Goal: Information Seeking & Learning: Learn about a topic

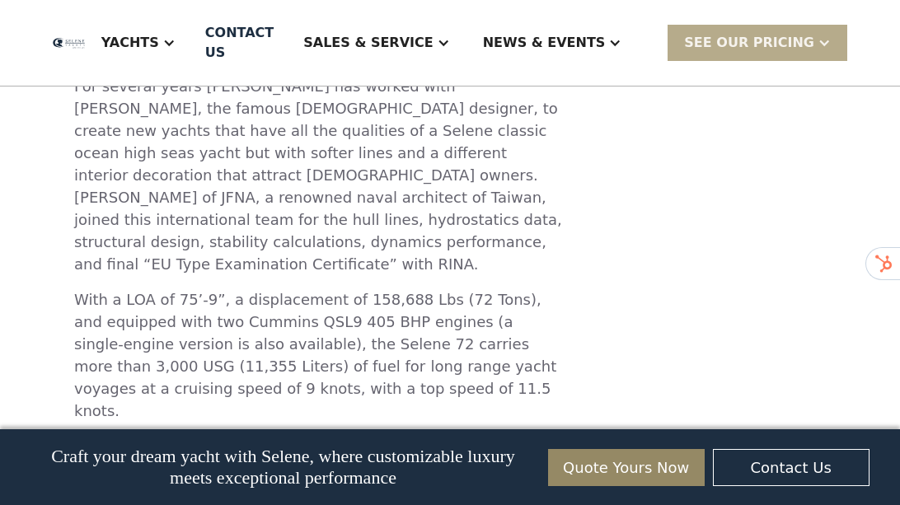
scroll to position [833, 0]
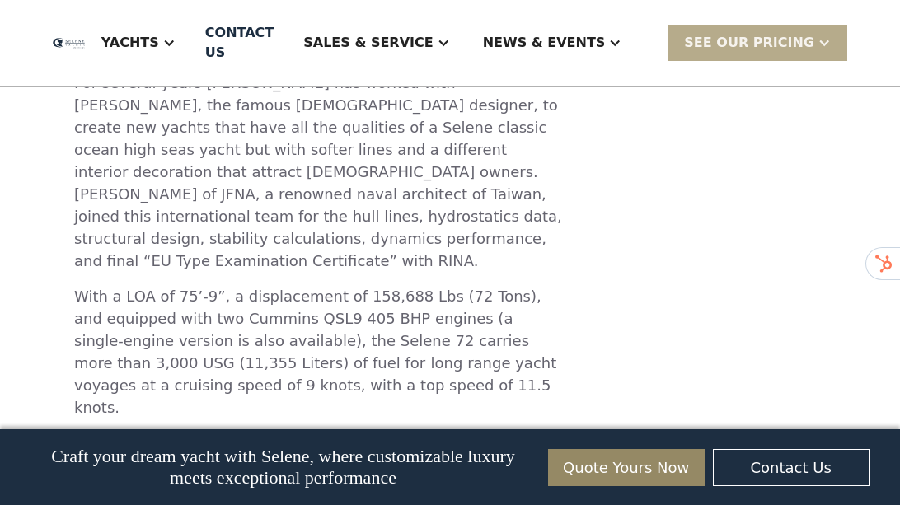
drag, startPoint x: 25, startPoint y: 464, endPoint x: 1, endPoint y: 505, distance: 47.6
click at [9, 405] on div "Craft your dream yacht with Selene, where customizable luxury meets exceptional…" at bounding box center [450, 467] width 900 height 76
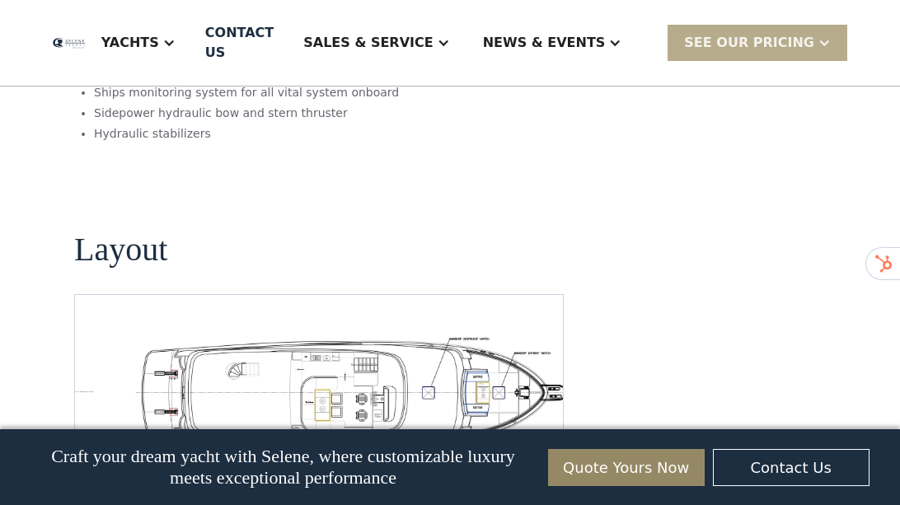
scroll to position [2974, 0]
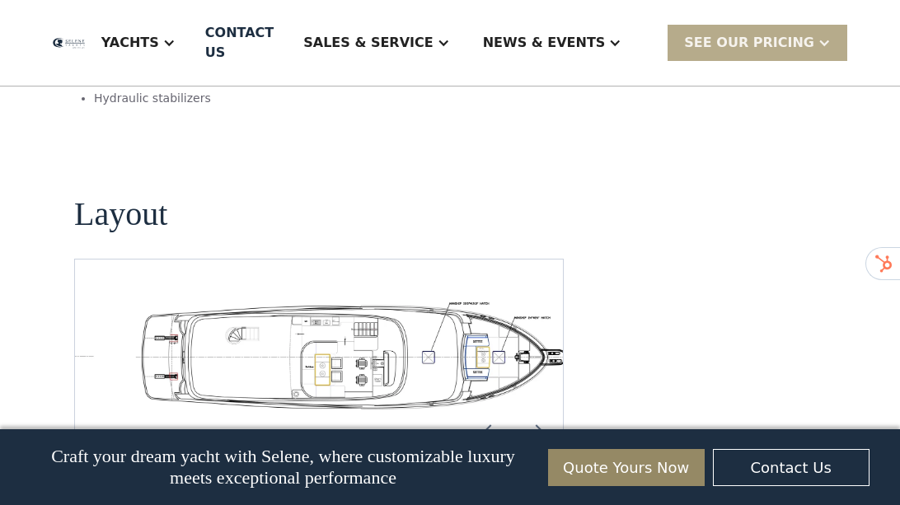
click at [499, 405] on img "Previous slide" at bounding box center [491, 431] width 40 height 40
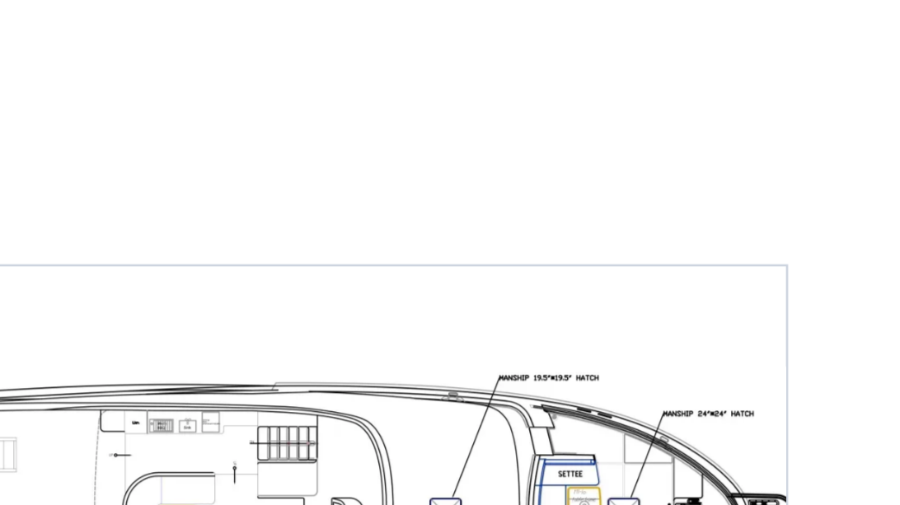
click at [496, 405] on img "Previous slide" at bounding box center [491, 431] width 40 height 40
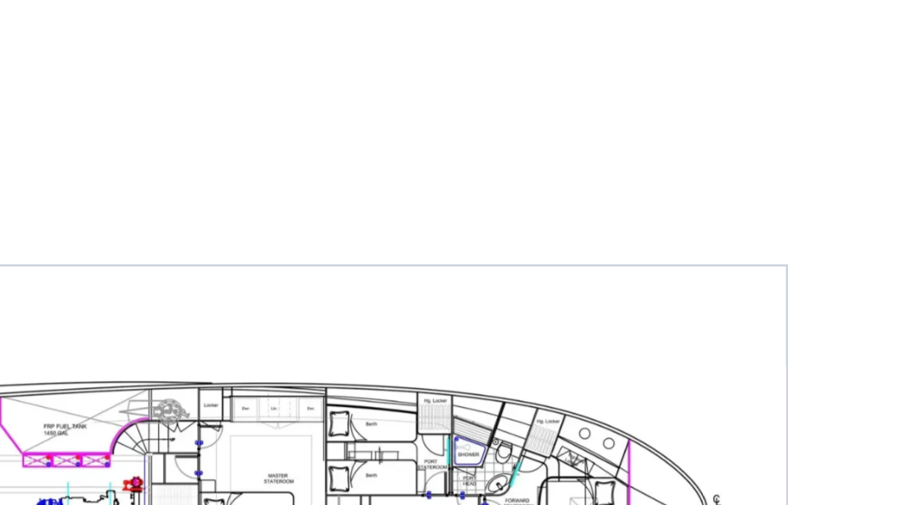
click at [420, 299] on img "open lightbox" at bounding box center [338, 355] width 461 height 112
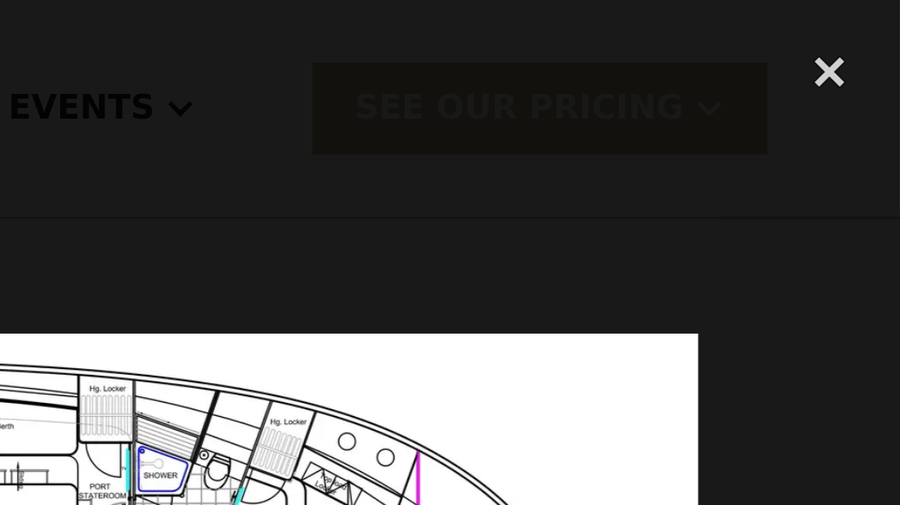
click at [779, 73] on div at bounding box center [450, 222] width 900 height 424
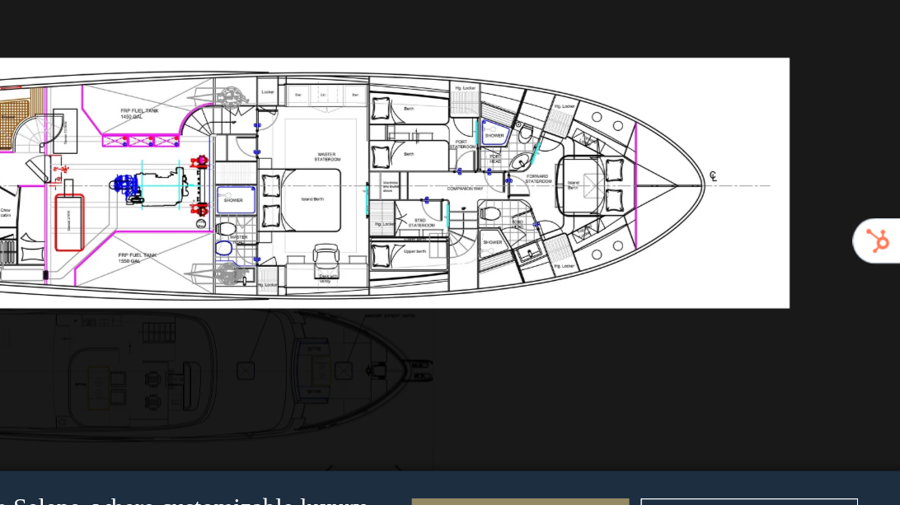
scroll to position [2973, 0]
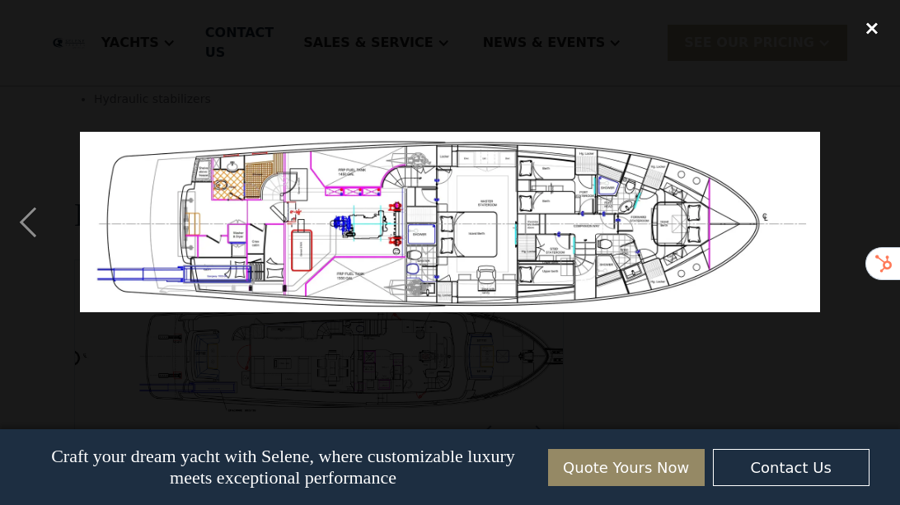
click at [866, 28] on div "close lightbox" at bounding box center [872, 28] width 56 height 36
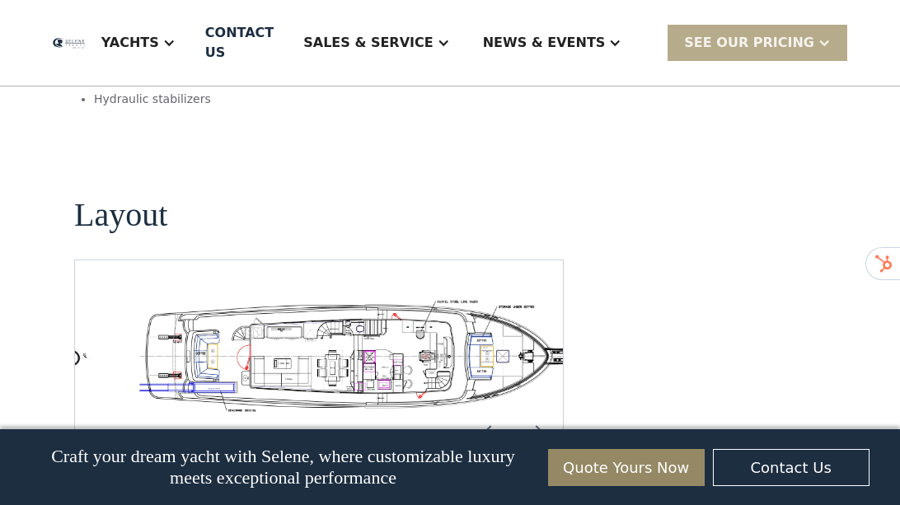
click at [537, 405] on img "Next slide" at bounding box center [537, 432] width 40 height 40
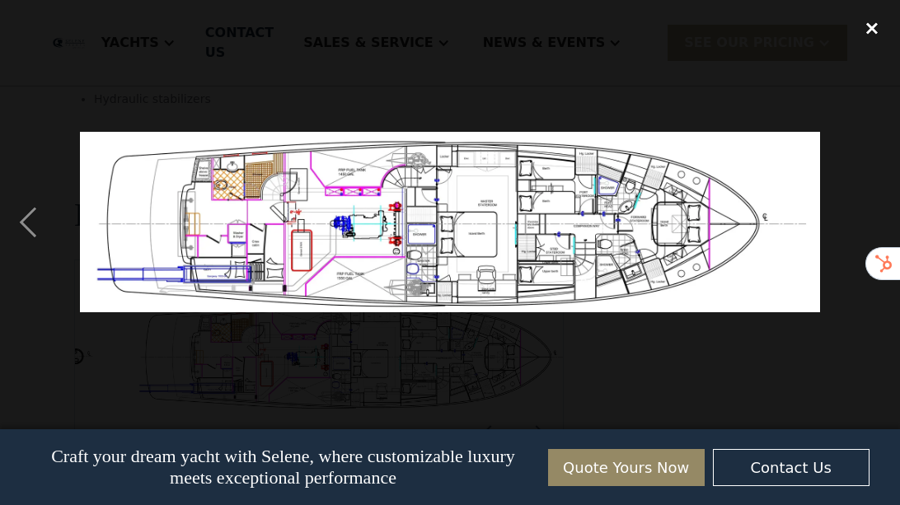
click at [874, 26] on div "close lightbox" at bounding box center [872, 28] width 56 height 36
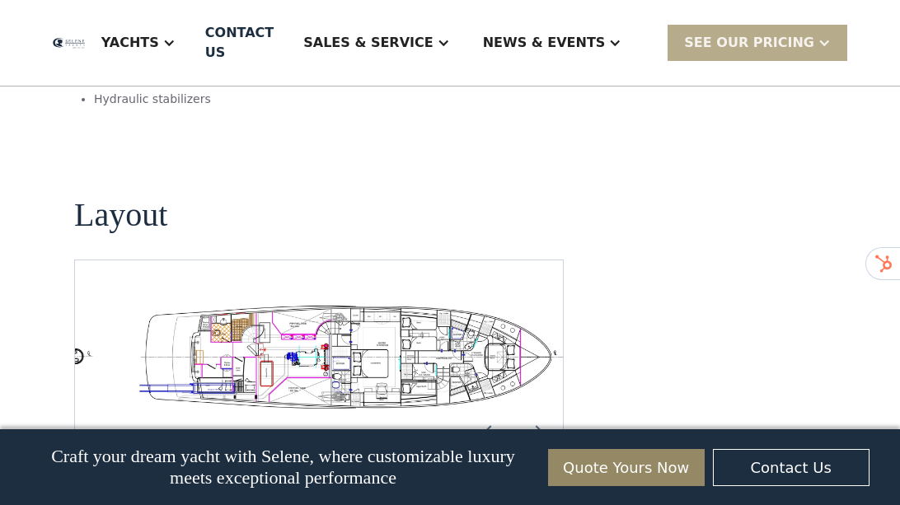
click at [541, 405] on img "Next slide" at bounding box center [537, 432] width 40 height 40
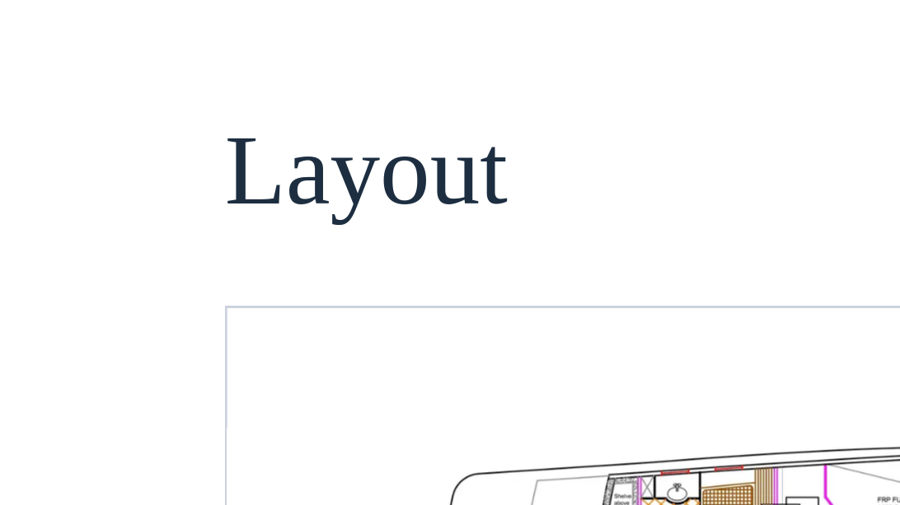
click at [129, 300] on div "No items found." at bounding box center [318, 356] width 461 height 113
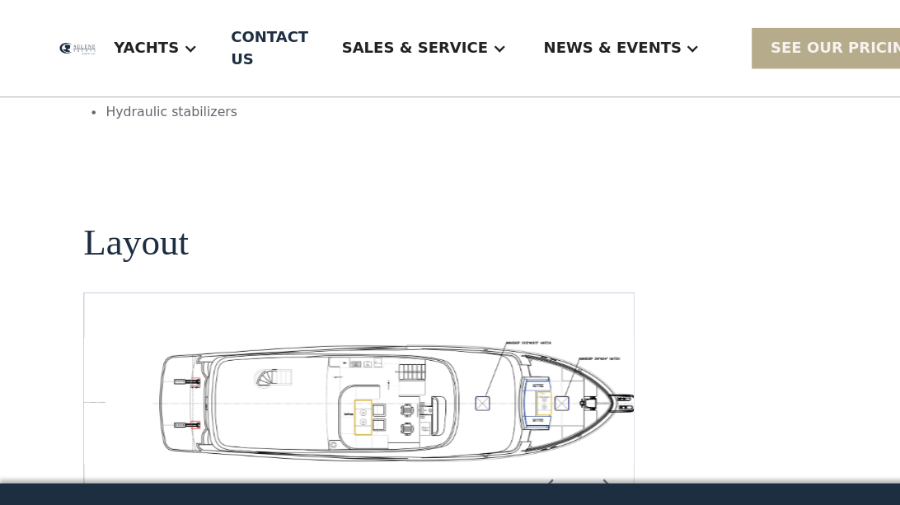
click at [351, 300] on img "open lightbox" at bounding box center [359, 356] width 461 height 113
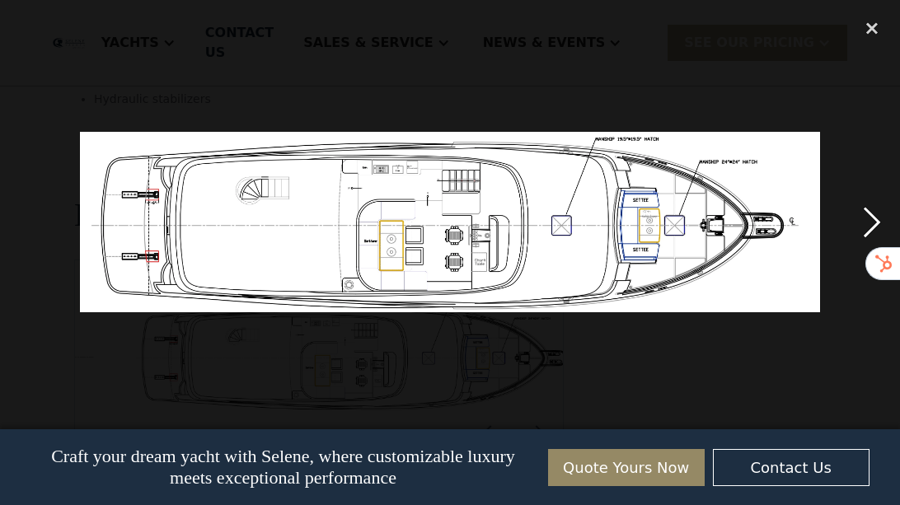
click at [876, 215] on div "next image" at bounding box center [872, 222] width 56 height 424
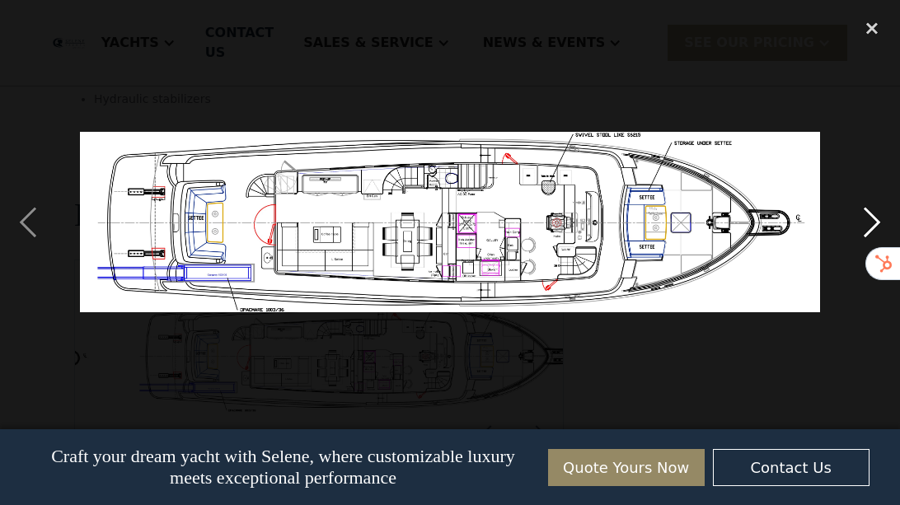
click at [869, 220] on div "next image" at bounding box center [872, 222] width 56 height 424
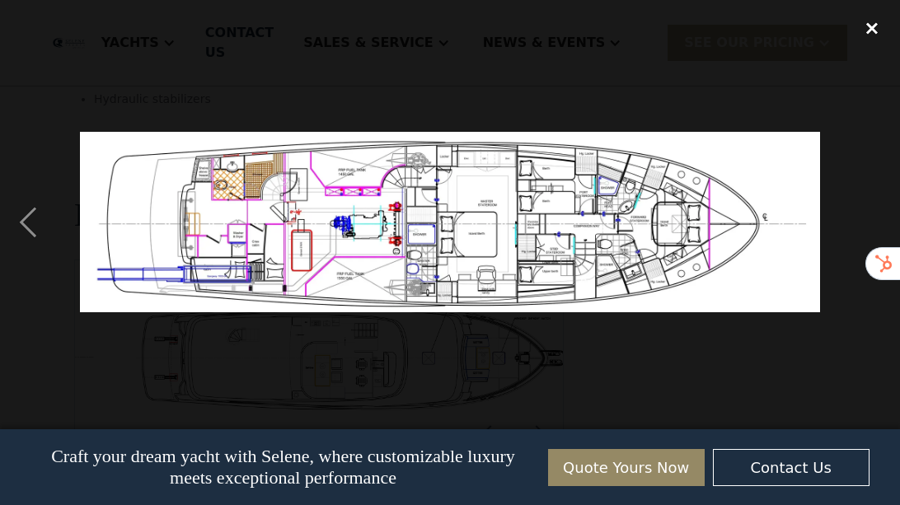
click at [871, 31] on div "close lightbox" at bounding box center [872, 28] width 56 height 36
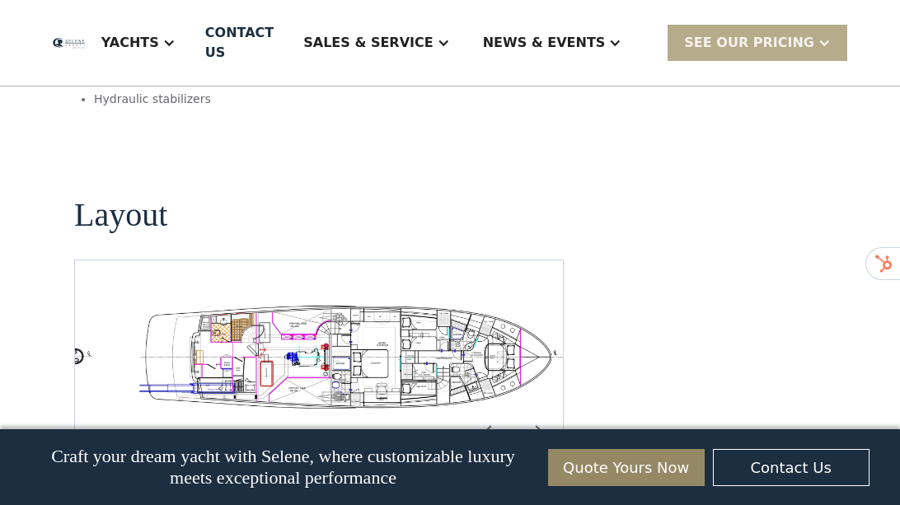
click at [493, 405] on img "Previous slide" at bounding box center [491, 432] width 40 height 40
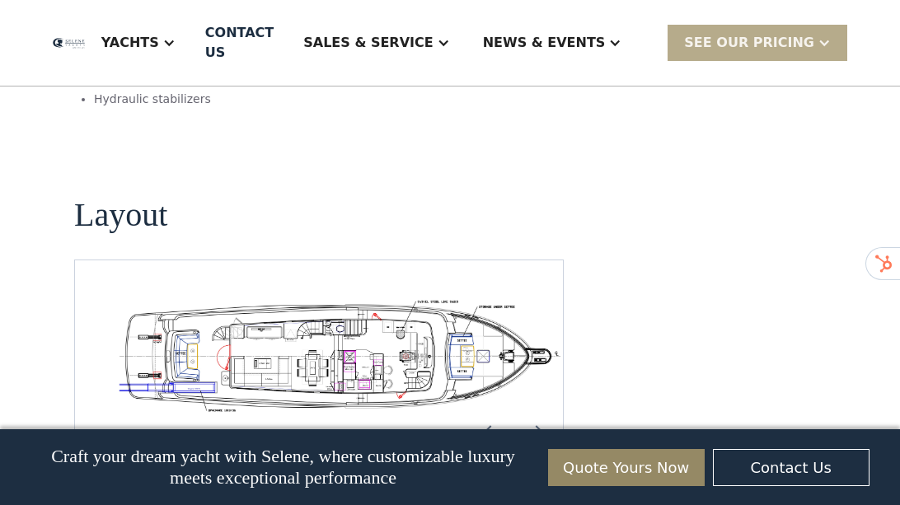
click at [493, 405] on img "Previous slide" at bounding box center [491, 432] width 40 height 40
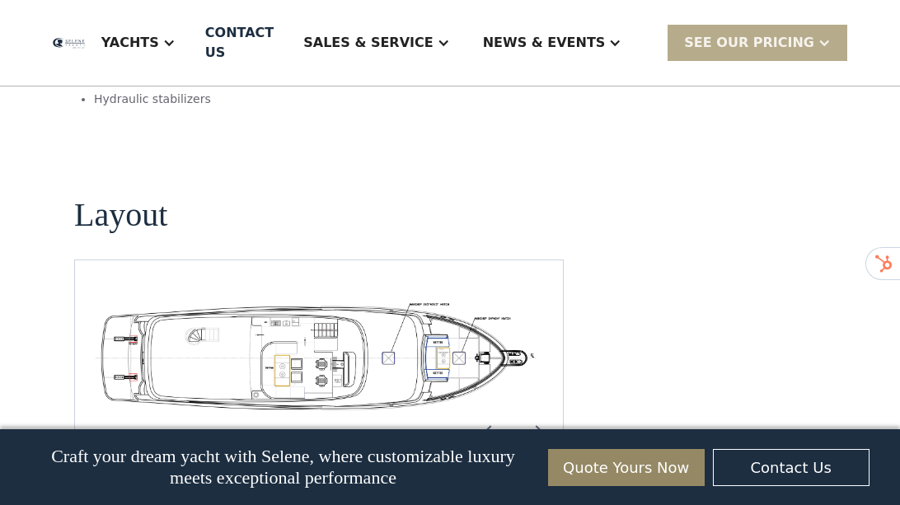
click at [493, 405] on img "Previous slide" at bounding box center [491, 432] width 40 height 40
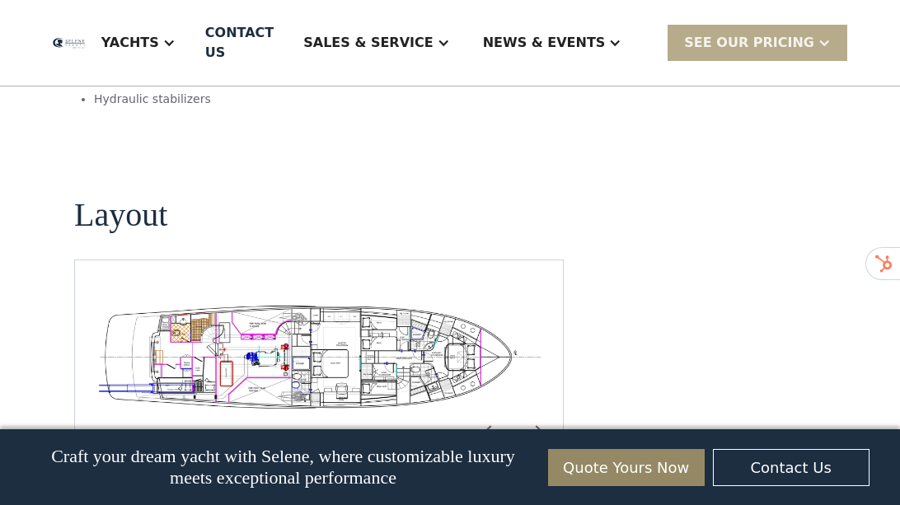
click at [493, 405] on img "Previous slide" at bounding box center [491, 432] width 40 height 40
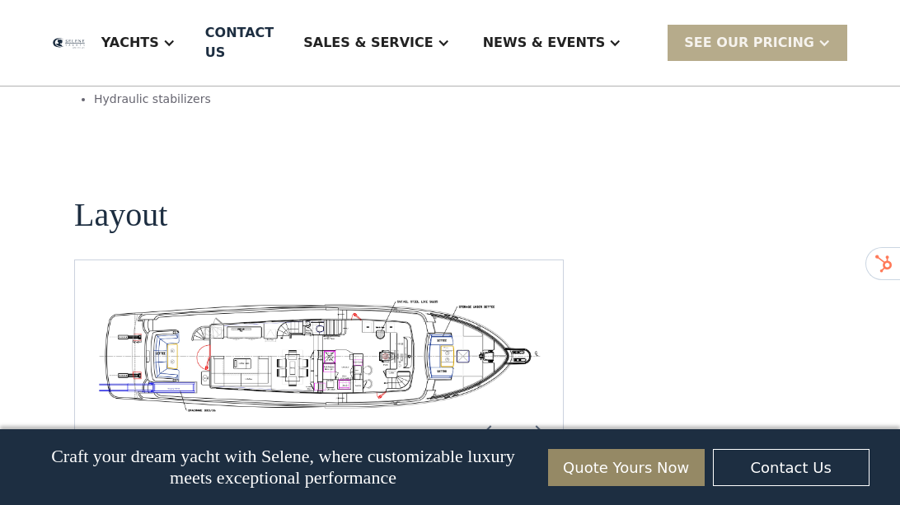
click at [541, 405] on img "Next slide" at bounding box center [537, 432] width 40 height 40
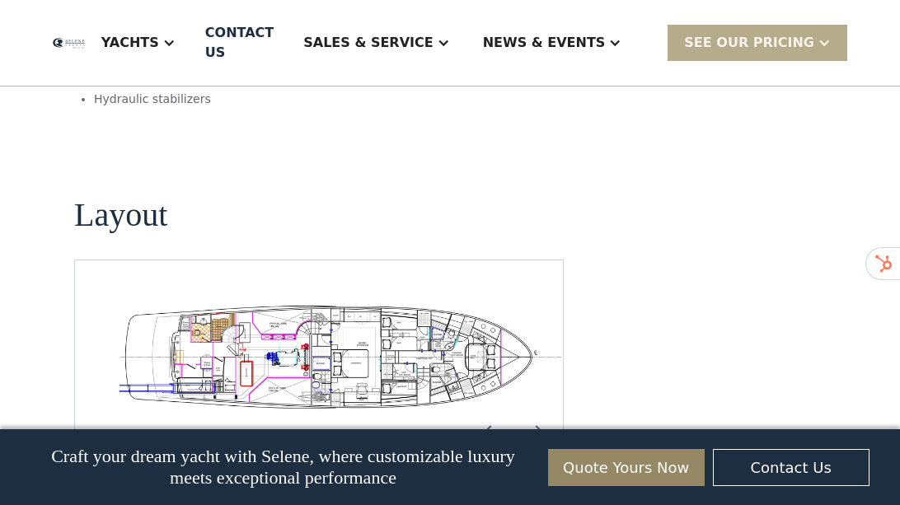
click at [489, 405] on img "Previous slide" at bounding box center [491, 432] width 40 height 40
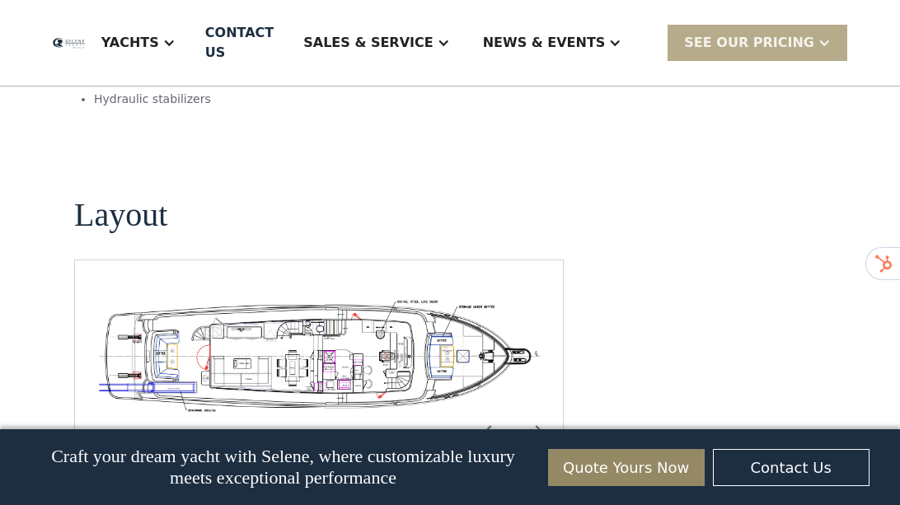
click at [489, 405] on img "Previous slide" at bounding box center [491, 432] width 40 height 40
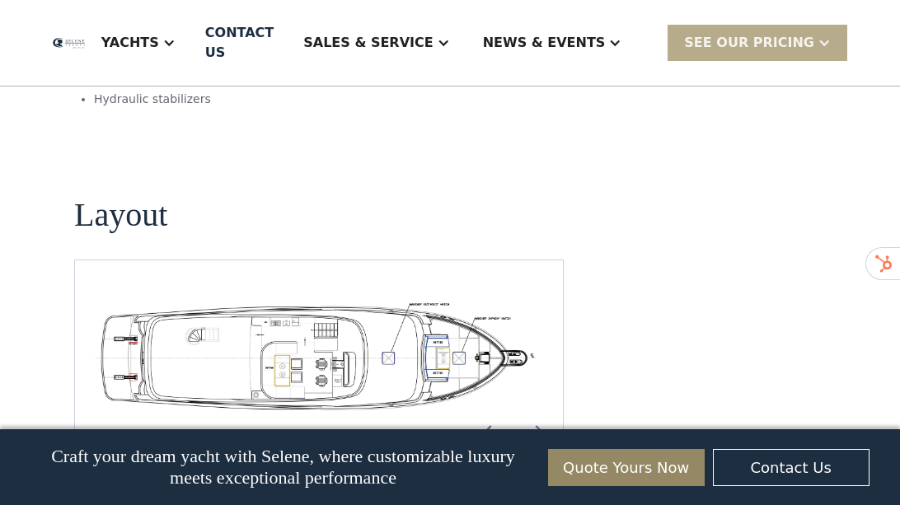
click at [489, 405] on img "Previous slide" at bounding box center [491, 432] width 40 height 40
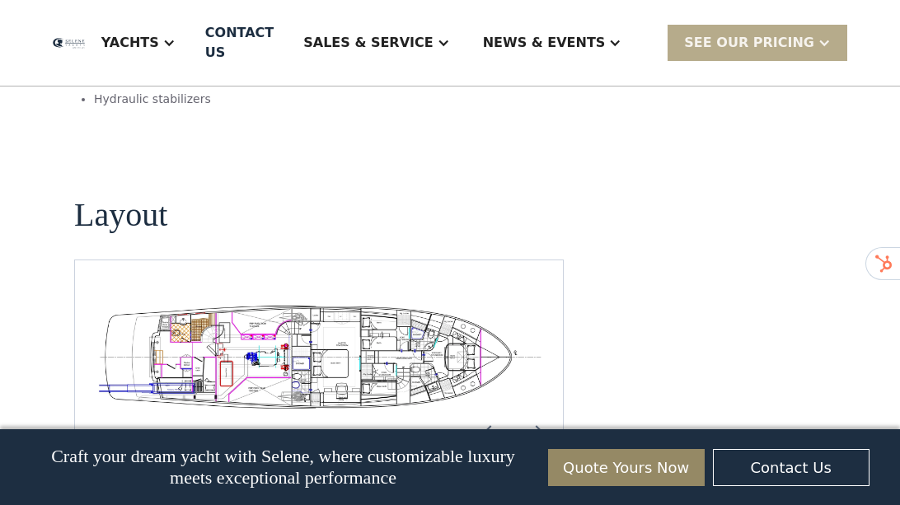
click at [489, 405] on img "Previous slide" at bounding box center [491, 432] width 40 height 40
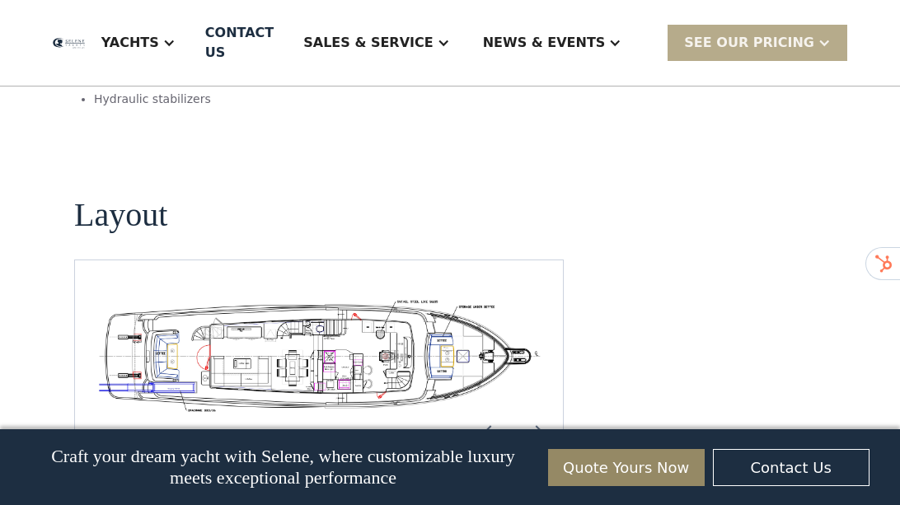
click at [489, 405] on img "Previous slide" at bounding box center [491, 432] width 40 height 40
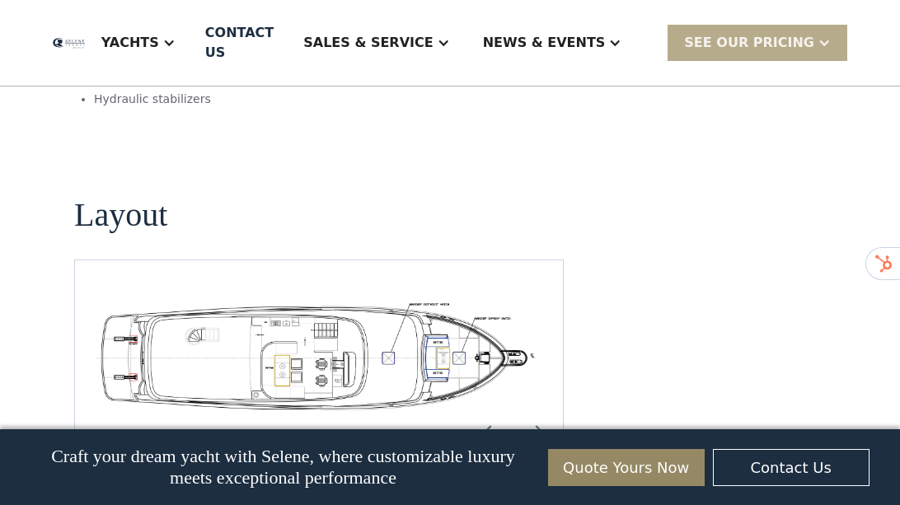
click at [489, 405] on img "Previous slide" at bounding box center [491, 432] width 40 height 40
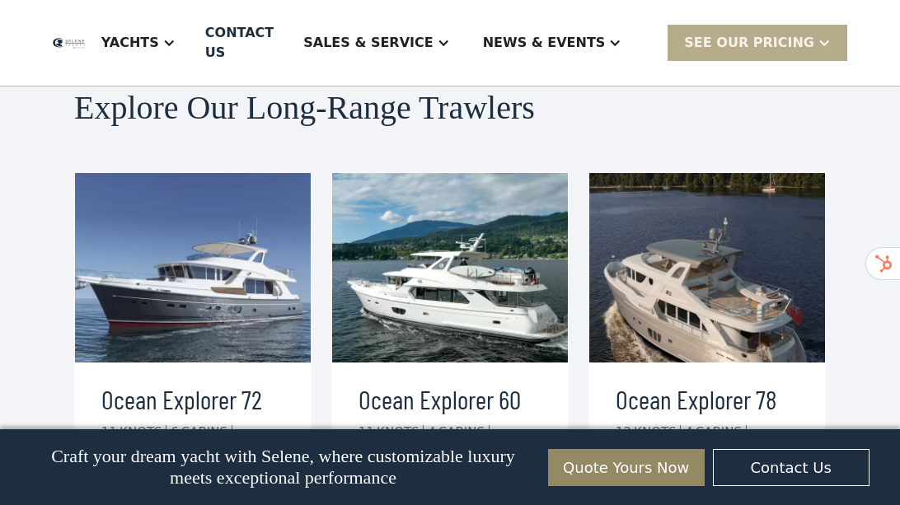
scroll to position [3553, 0]
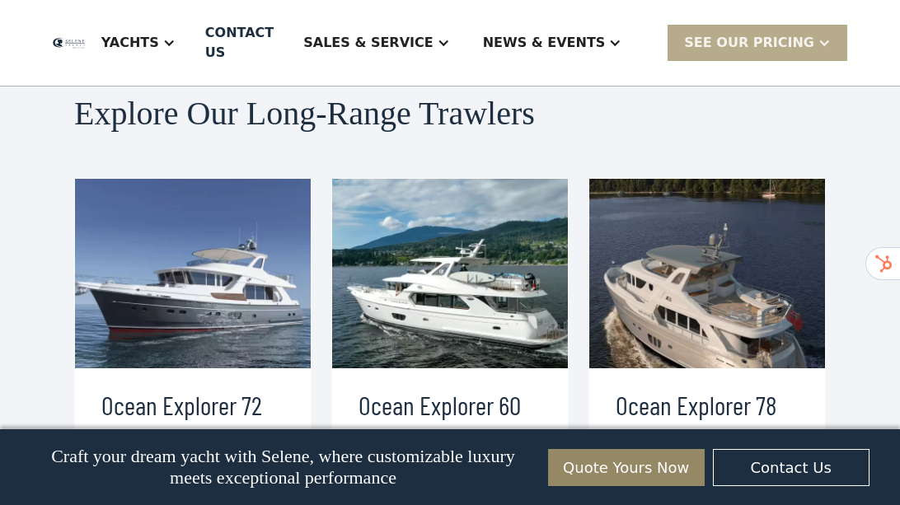
click at [644, 405] on div "view details" at bounding box center [682, 505] width 92 height 20
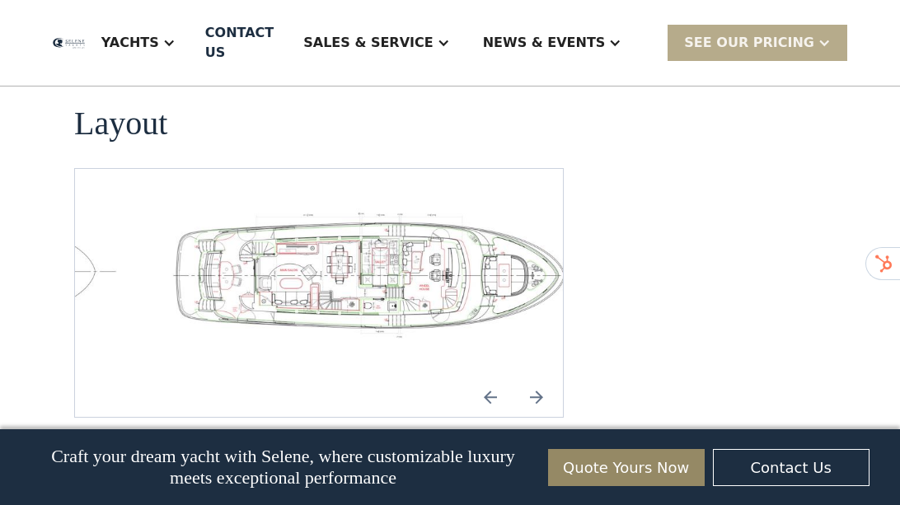
scroll to position [2406, 0]
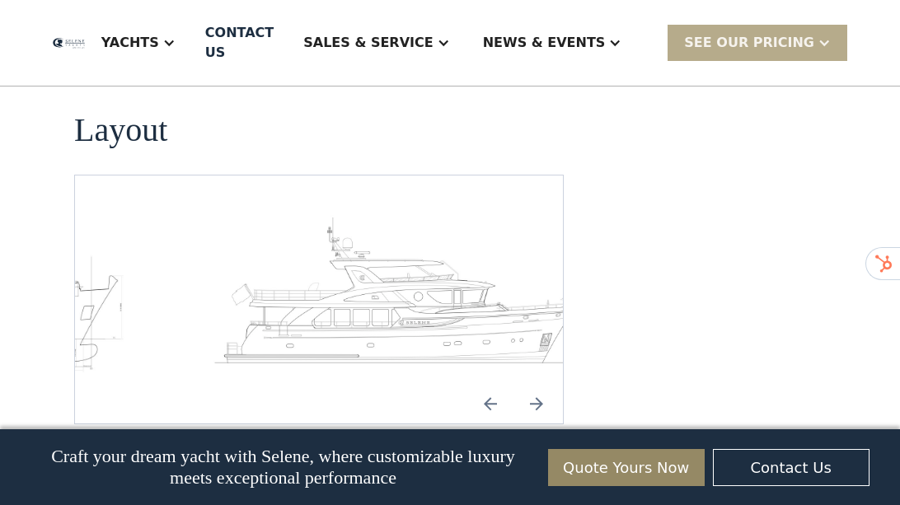
click at [499, 384] on img "Previous slide" at bounding box center [491, 404] width 40 height 40
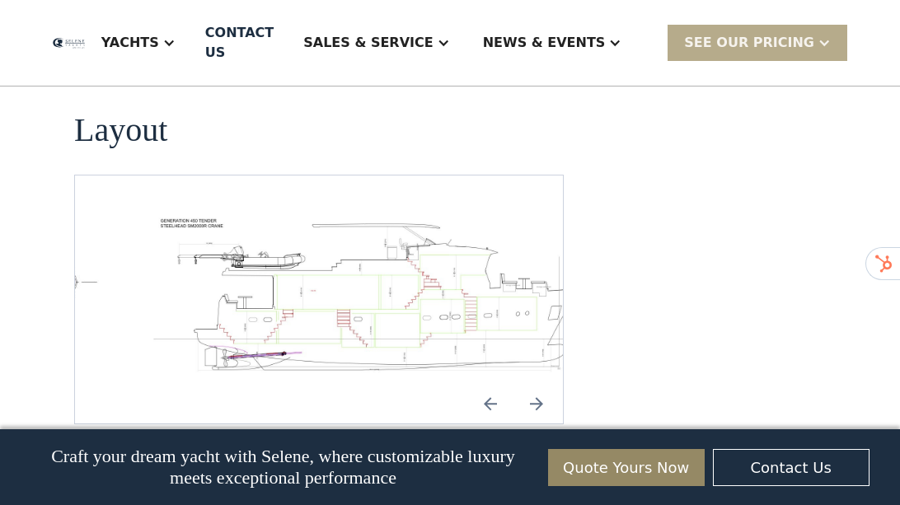
click at [499, 384] on img "Previous slide" at bounding box center [491, 404] width 40 height 40
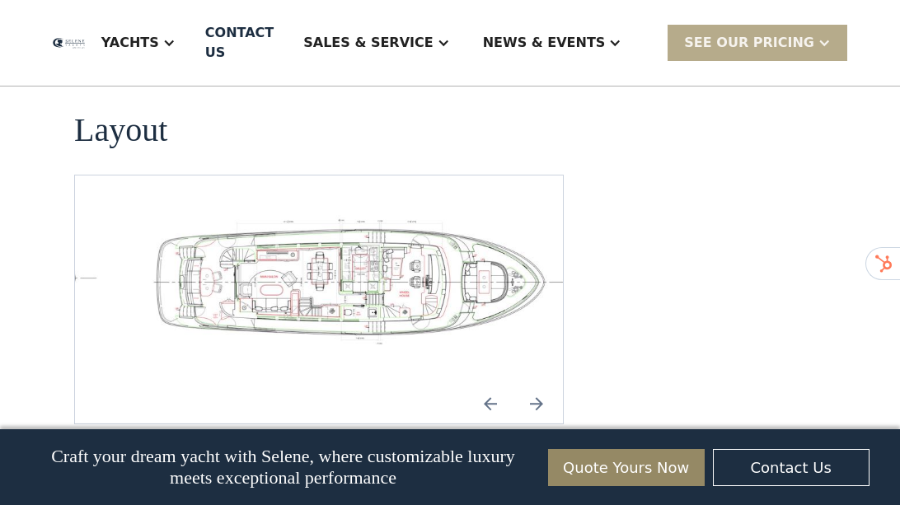
click at [499, 384] on img "Previous slide" at bounding box center [491, 404] width 40 height 40
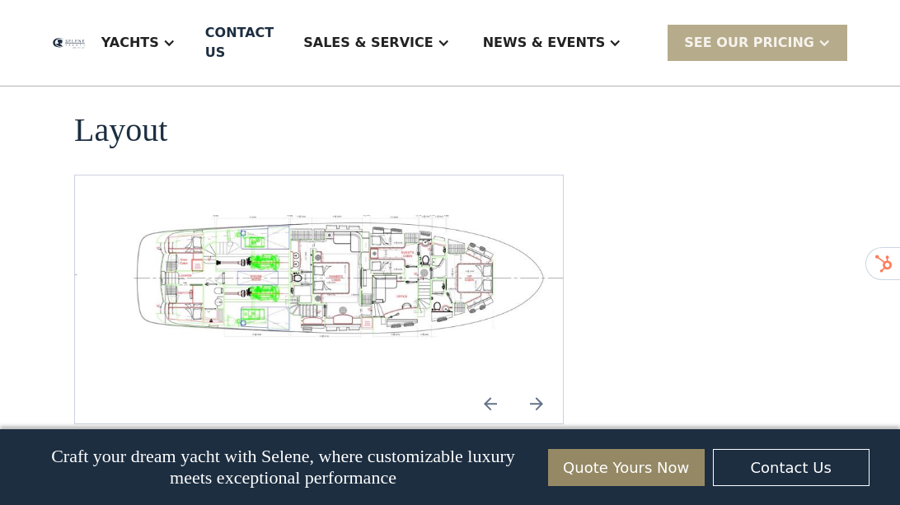
click at [350, 265] on img "open lightbox" at bounding box center [338, 279] width 461 height 128
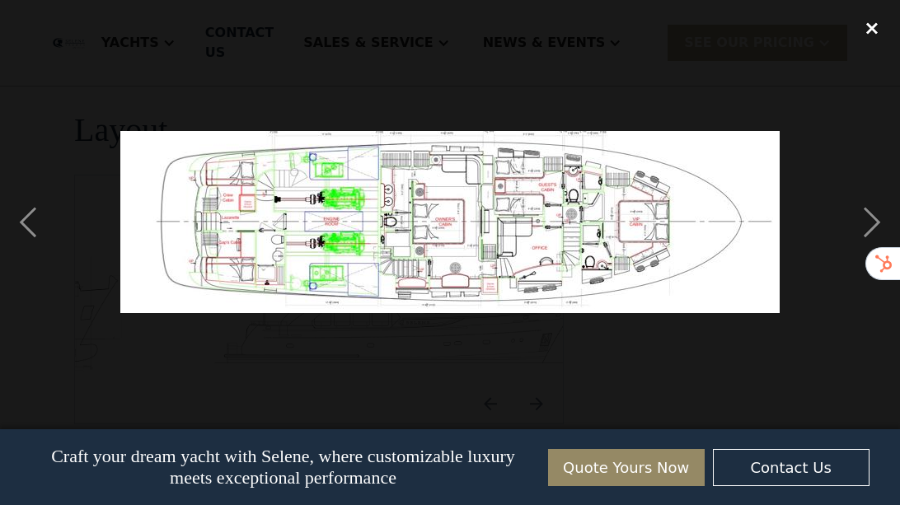
click at [874, 26] on div "close lightbox" at bounding box center [872, 28] width 56 height 36
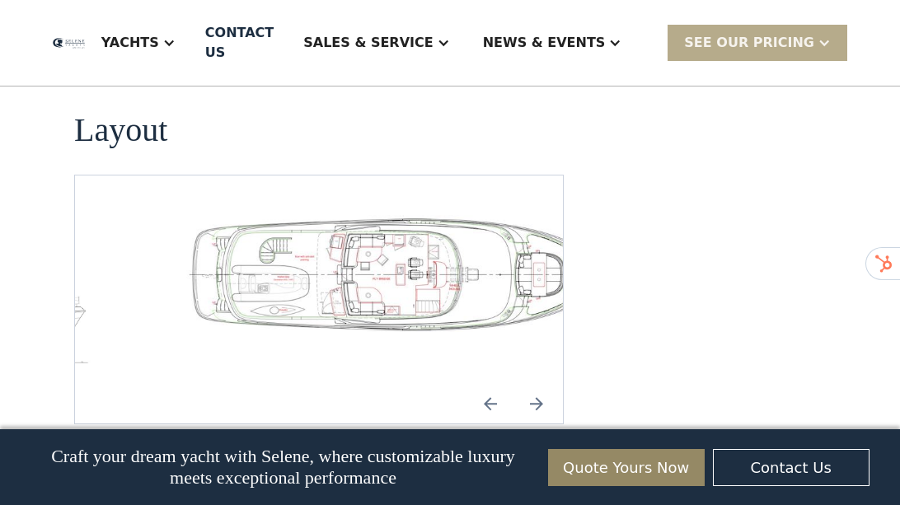
click at [541, 384] on img "Next slide" at bounding box center [537, 404] width 40 height 40
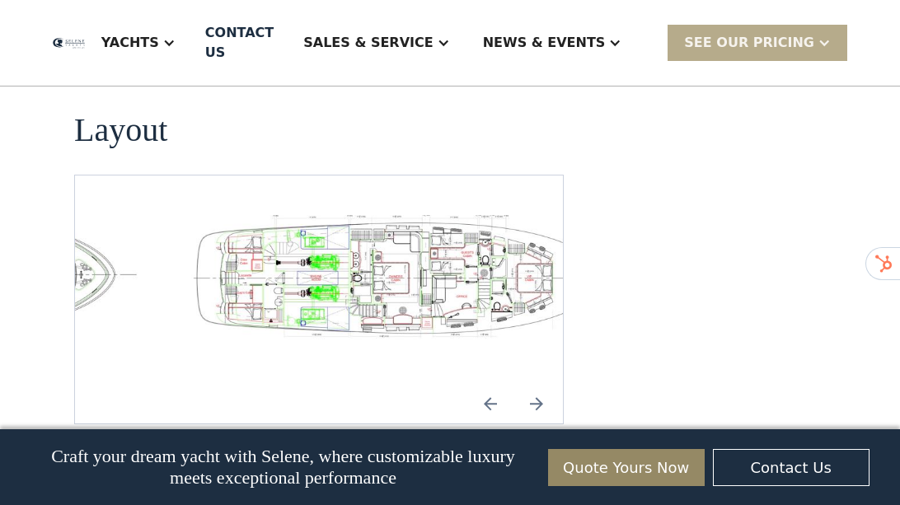
click at [541, 384] on img "Next slide" at bounding box center [537, 404] width 40 height 40
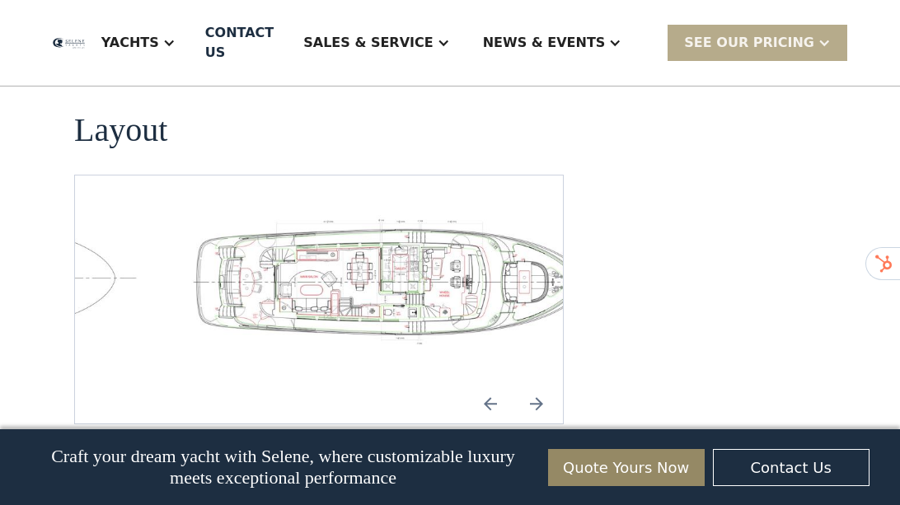
click at [541, 384] on img "Next slide" at bounding box center [537, 404] width 40 height 40
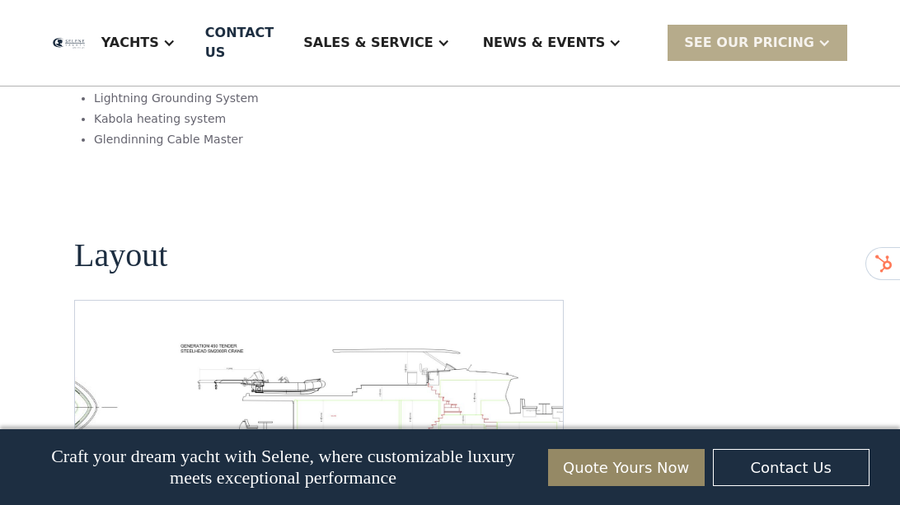
scroll to position [2283, 0]
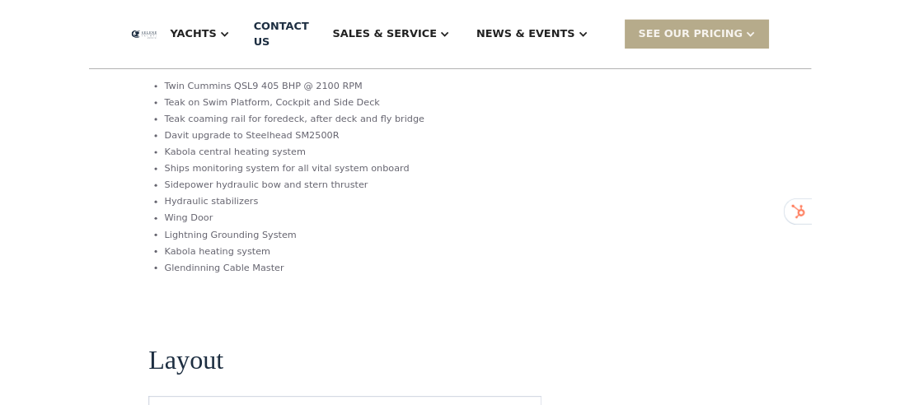
scroll to position [0, 0]
